Goal: Find specific page/section: Find specific page/section

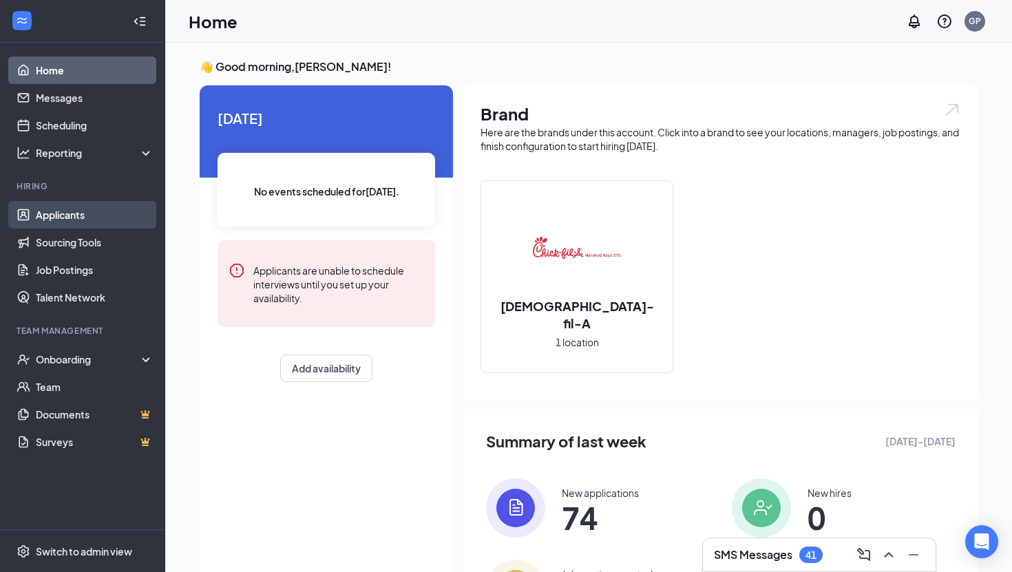
click at [55, 220] on link "Applicants" at bounding box center [95, 215] width 118 height 28
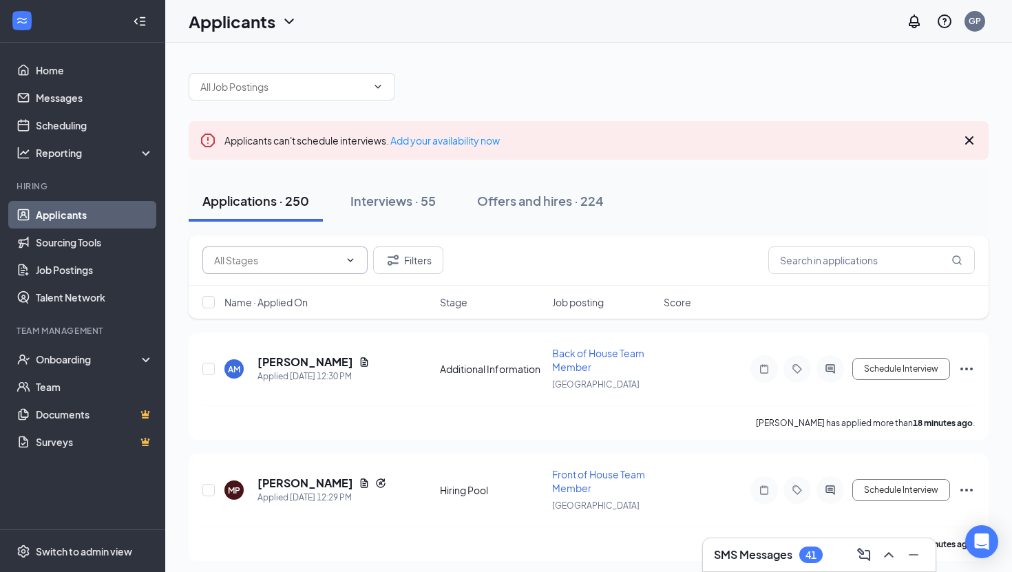
click at [291, 260] on input "text" at bounding box center [276, 260] width 125 height 15
click at [680, 197] on div "Applications · 250 Interviews · 55 Offers and hires · 224" at bounding box center [589, 200] width 800 height 41
click at [826, 270] on input "text" at bounding box center [871, 261] width 207 height 28
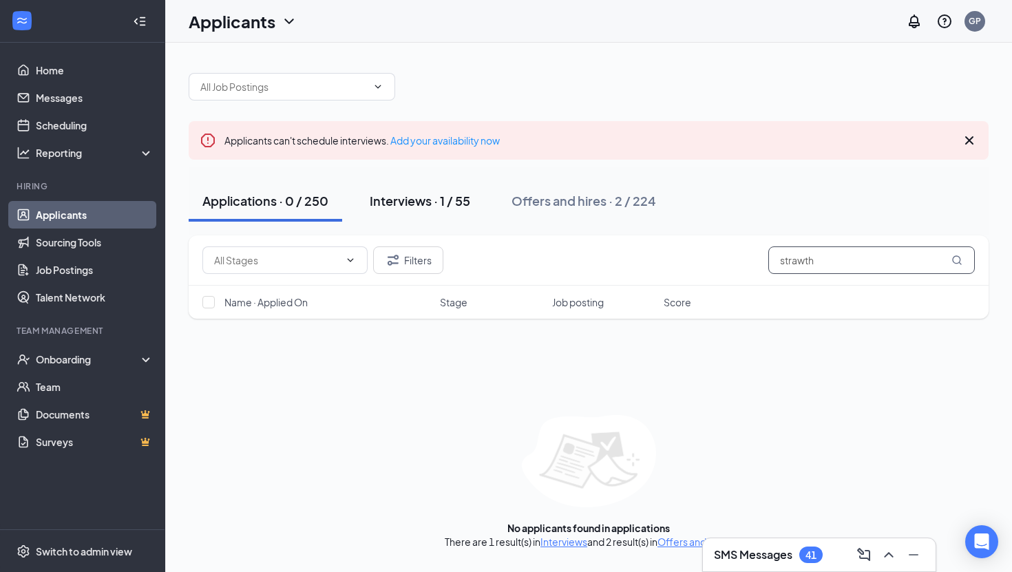
type input "strawth"
click at [452, 207] on div "Interviews · 1 / 55" at bounding box center [420, 200] width 101 height 17
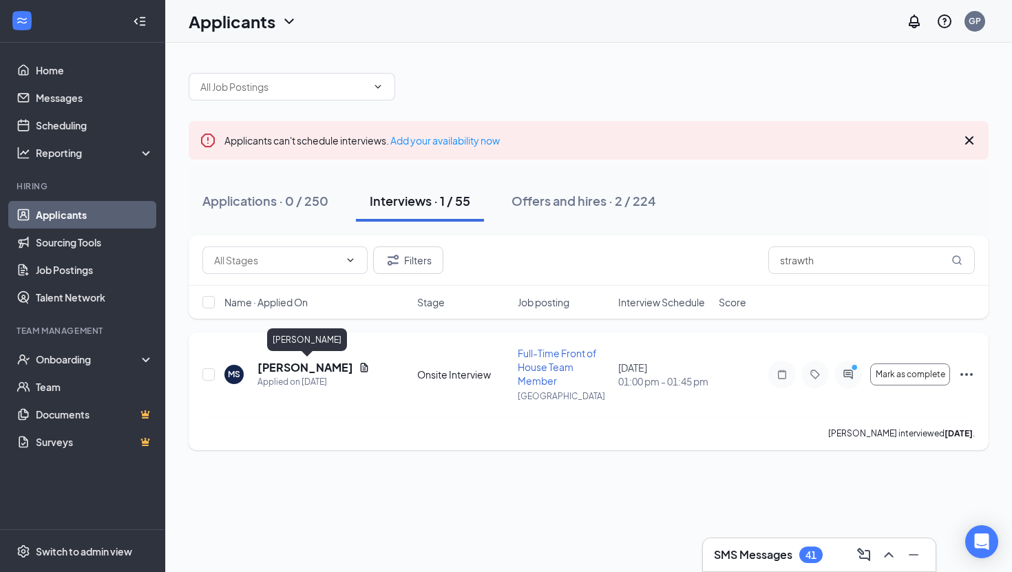
click at [335, 365] on h5 "[PERSON_NAME]" at bounding box center [306, 367] width 96 height 15
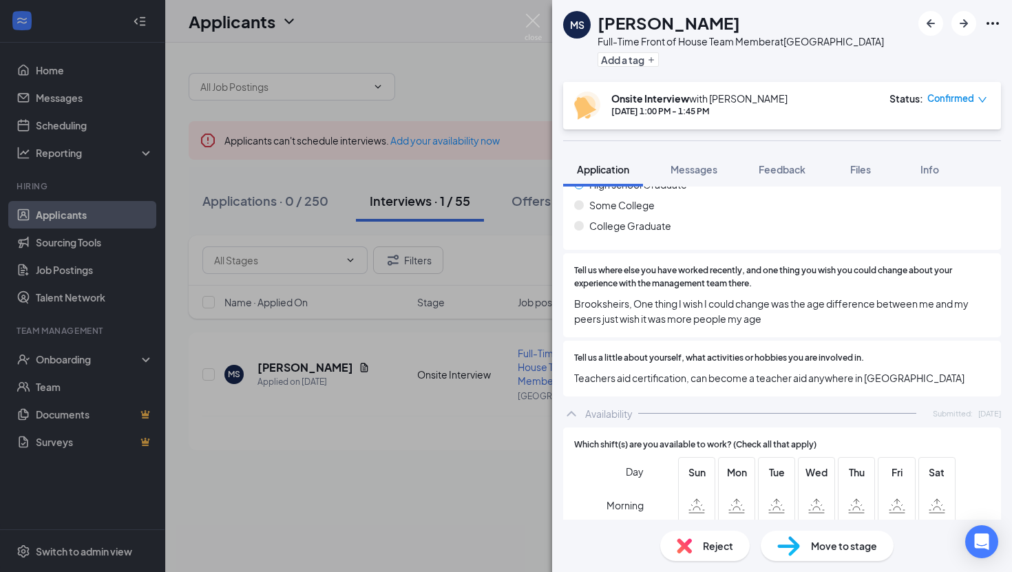
scroll to position [999, 0]
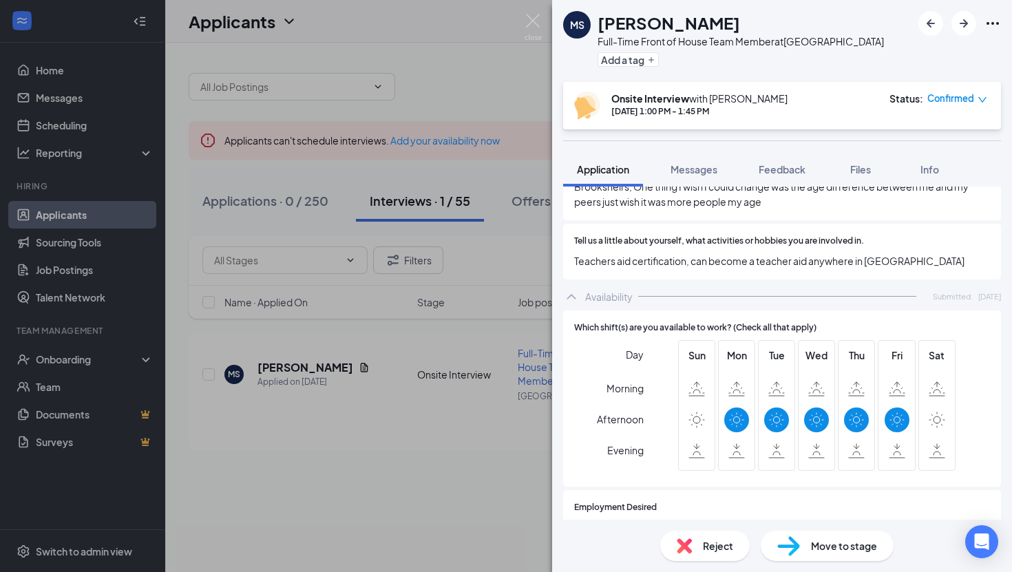
click at [353, 516] on div "[PERSON_NAME] Full-Time Front of House Team Member at [GEOGRAPHIC_DATA] Add a t…" at bounding box center [506, 286] width 1012 height 572
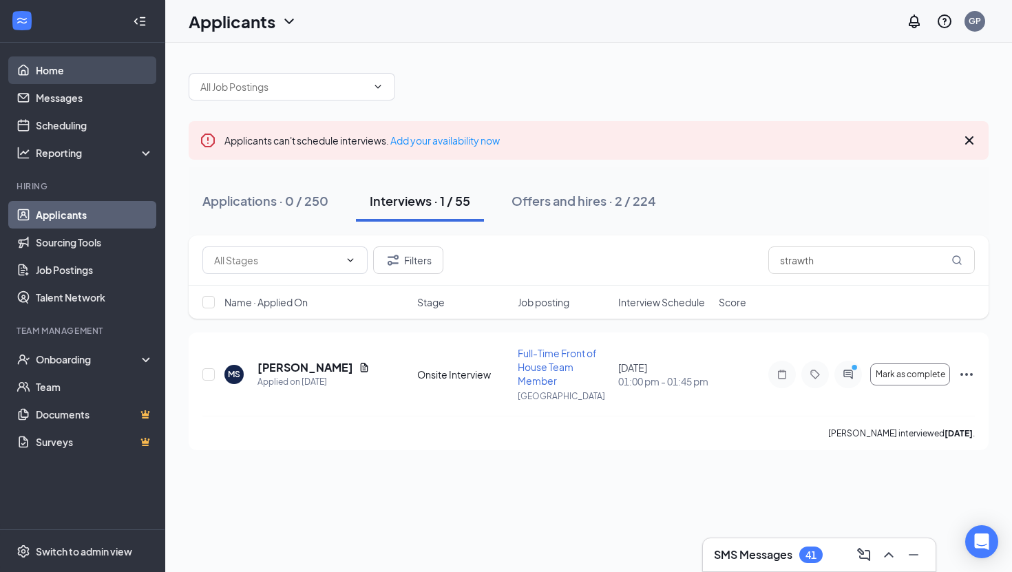
click at [81, 60] on link "Home" at bounding box center [95, 70] width 118 height 28
